Goal: Task Accomplishment & Management: Manage account settings

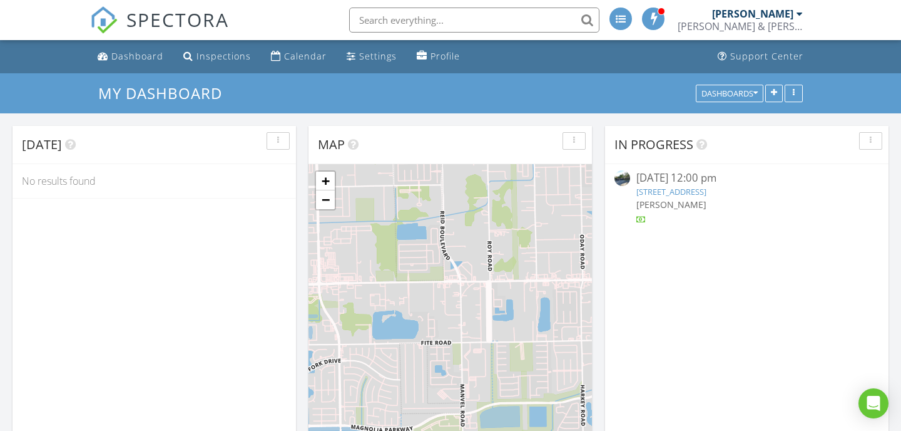
scroll to position [1140, 902]
click at [297, 56] on div "Calendar" at bounding box center [305, 56] width 43 height 12
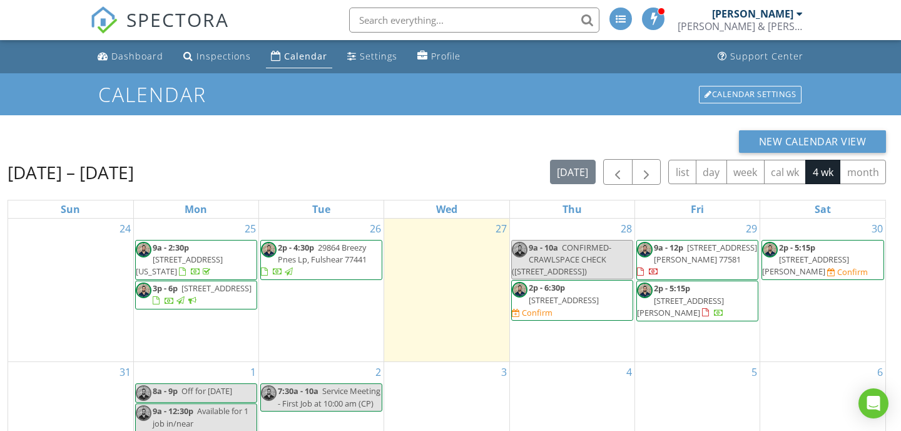
click at [559, 308] on span "2p - 6:30p [STREET_ADDRESS] Confirm" at bounding box center [572, 300] width 121 height 37
